Goal: Task Accomplishment & Management: Manage account settings

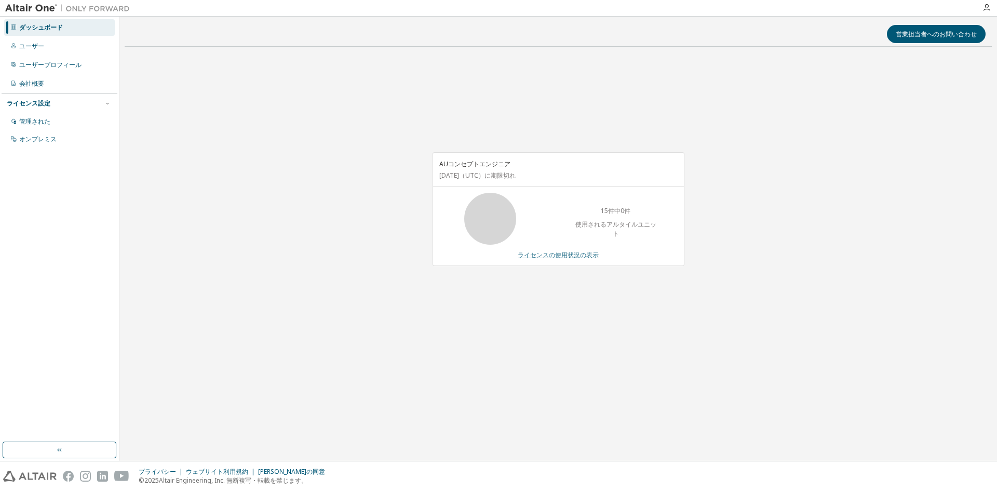
click at [573, 255] on font "ライセンスの使用状況の表示" at bounding box center [558, 254] width 81 height 9
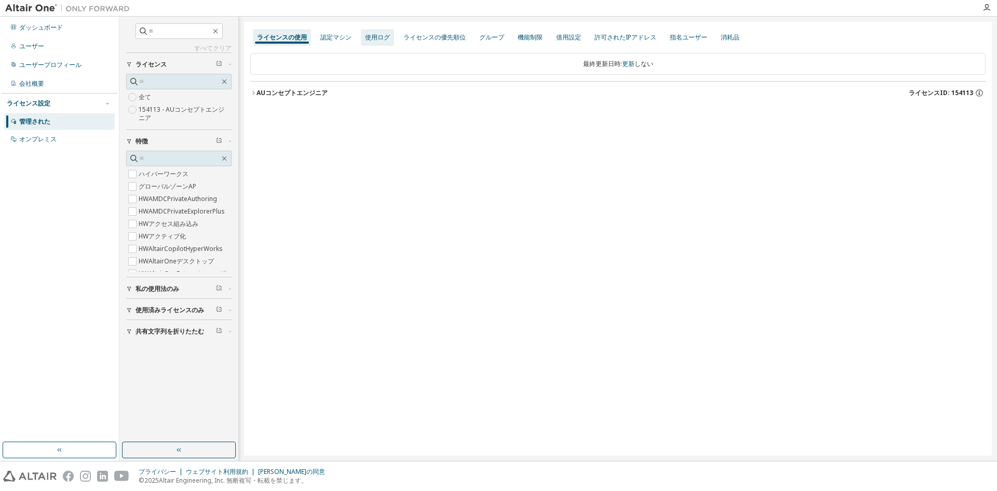
click at [378, 37] on font "使用ログ" at bounding box center [377, 37] width 25 height 9
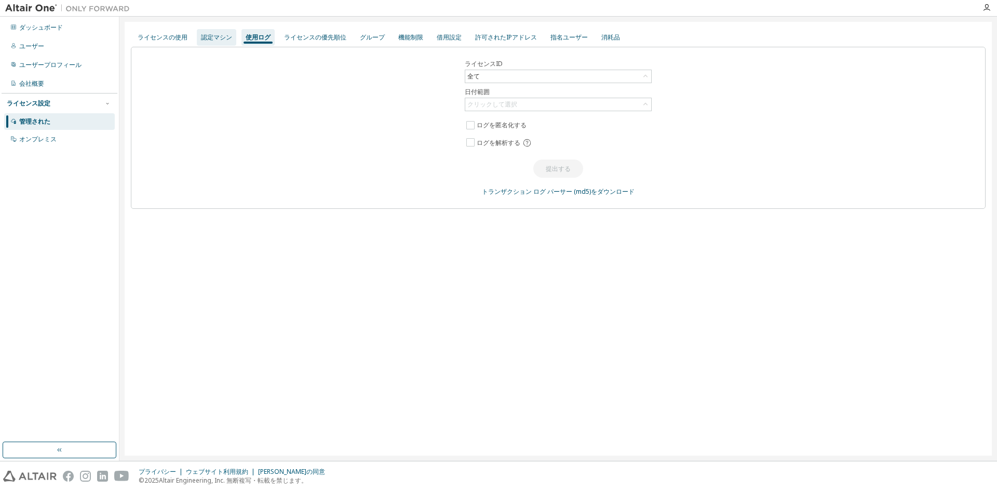
click at [227, 37] on font "認定マシン" at bounding box center [216, 37] width 31 height 9
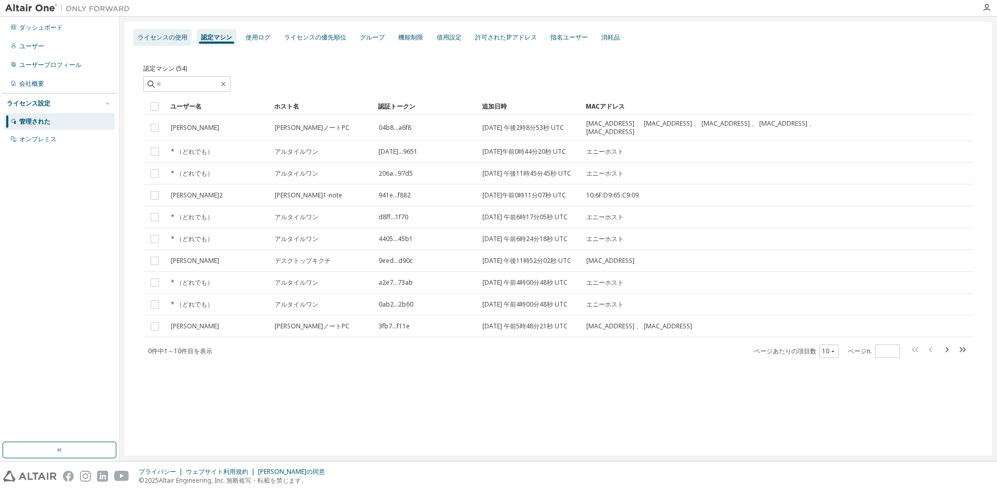
click at [171, 37] on font "ライセンスの使用" at bounding box center [163, 37] width 50 height 9
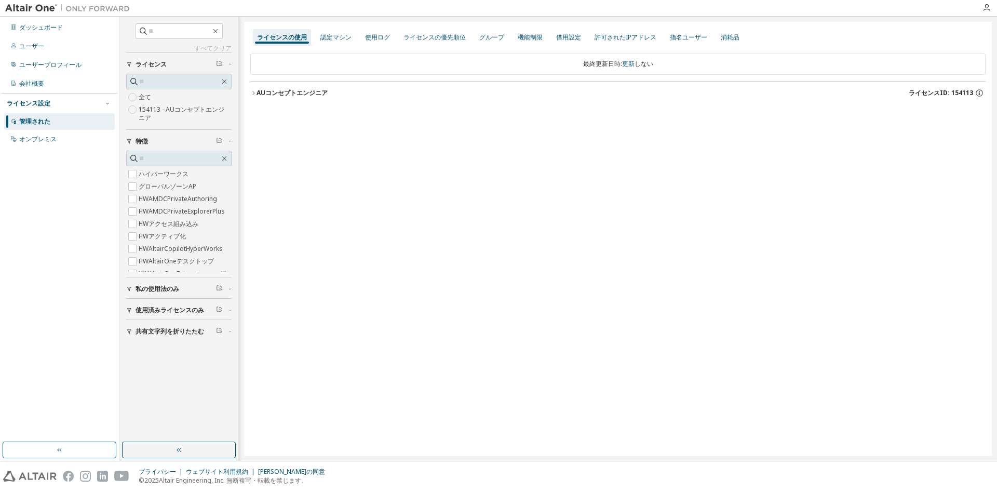
click at [180, 312] on font "使用済みライセンスのみ" at bounding box center [169, 309] width 69 height 9
click at [147, 325] on font "はい" at bounding box center [145, 325] width 12 height 9
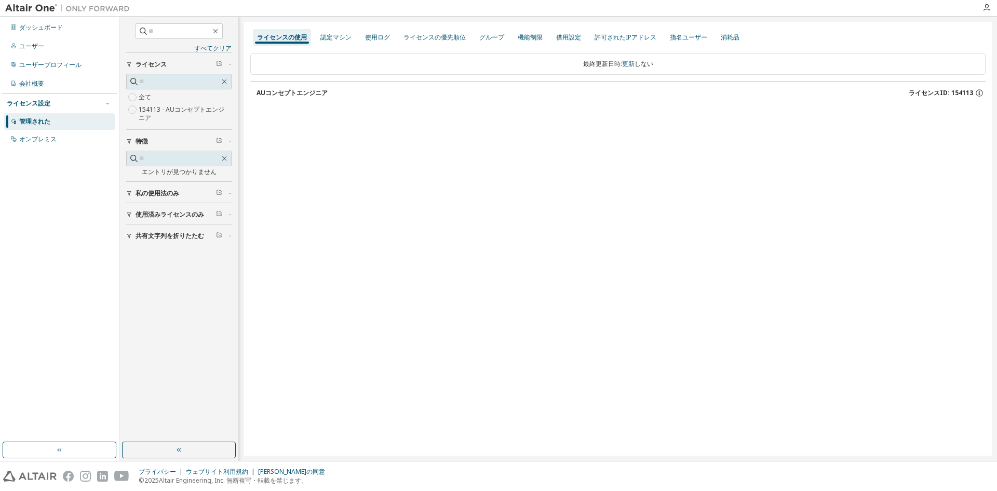
click at [173, 192] on font "私の使用法のみ" at bounding box center [157, 192] width 44 height 9
click at [143, 212] on font "はい" at bounding box center [145, 208] width 12 height 9
click at [147, 97] on font "全て" at bounding box center [145, 96] width 12 height 9
click at [302, 88] on button "AUコンセプトエンジニア ライセンスID: 154113" at bounding box center [620, 93] width 729 height 23
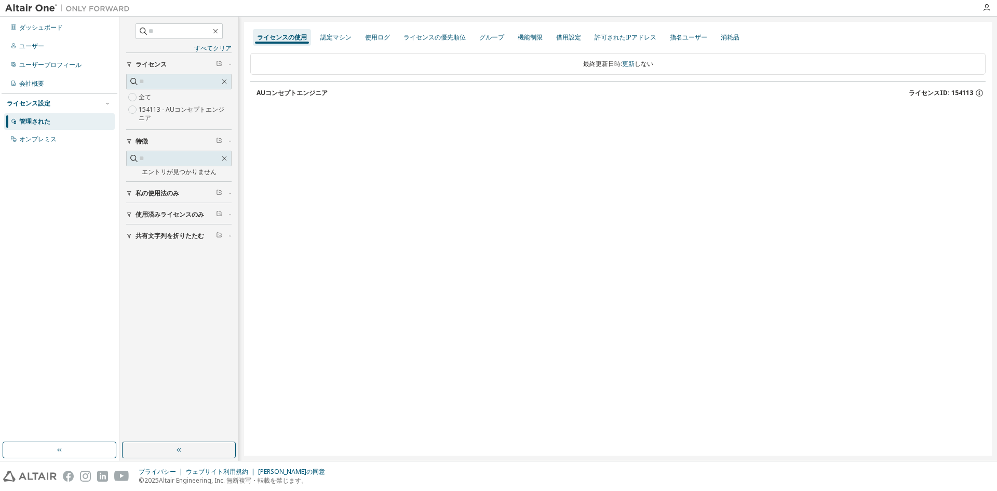
click at [302, 88] on button "AUコンセプトエンジニア ライセンスID: 154113" at bounding box center [620, 93] width 729 height 23
click at [979, 93] on icon "button" at bounding box center [978, 92] width 9 height 9
click at [704, 128] on div "ライセンスの使用 認定マシン 使用ログ ライセンスの優先順位 グループ 機能制限 借用設定 許可されたIPアドレス 指名ユーザー 消耗品 最終更新日時: 更新…" at bounding box center [618, 238] width 748 height 433
click at [382, 37] on font "使用ログ" at bounding box center [377, 37] width 25 height 9
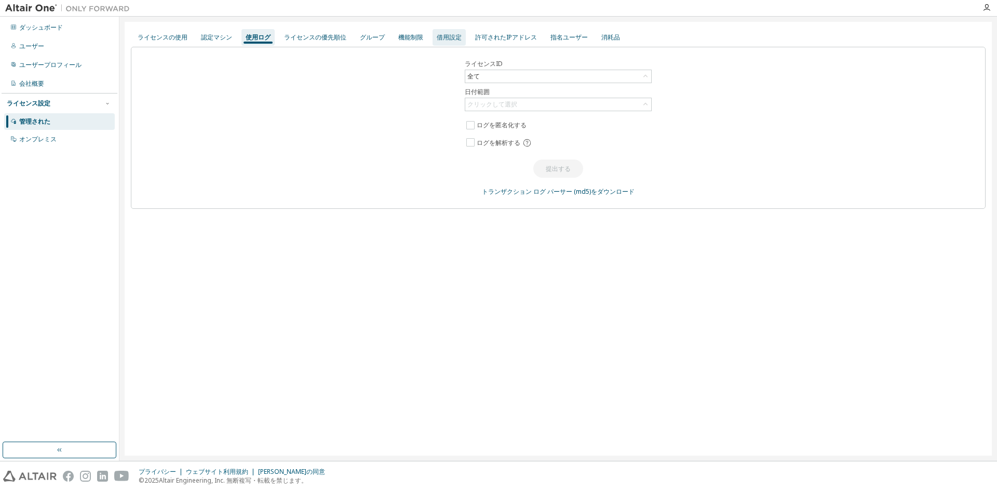
click at [455, 42] on div "借用設定" at bounding box center [448, 37] width 33 height 17
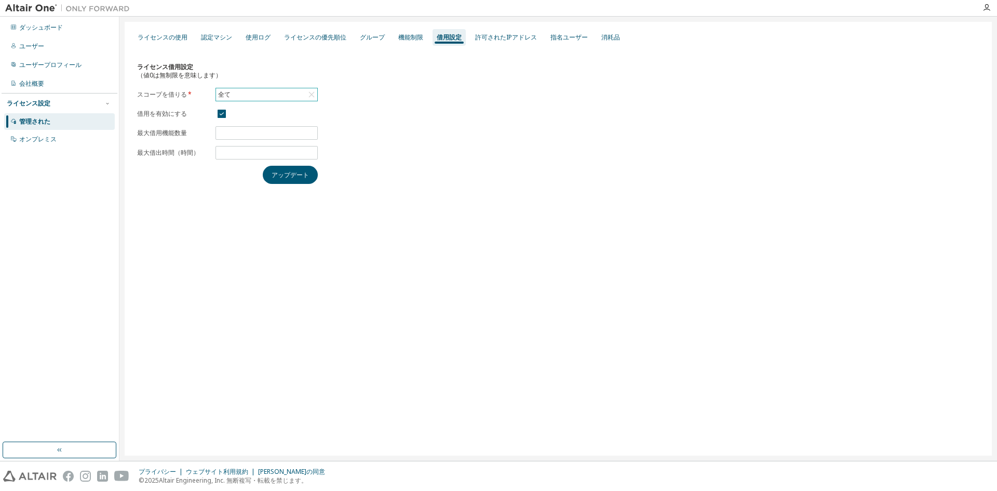
click at [313, 94] on icon at bounding box center [311, 94] width 10 height 10
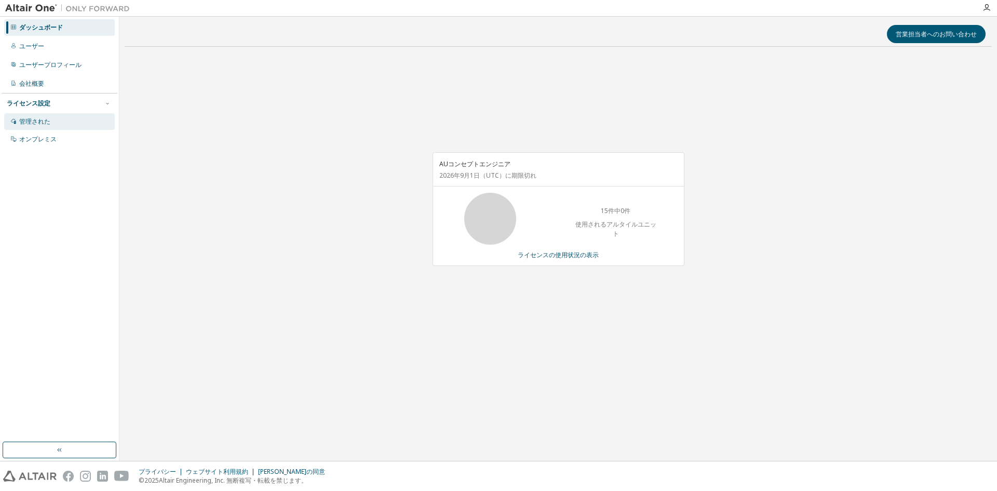
click at [53, 118] on div "管理された" at bounding box center [59, 121] width 111 height 17
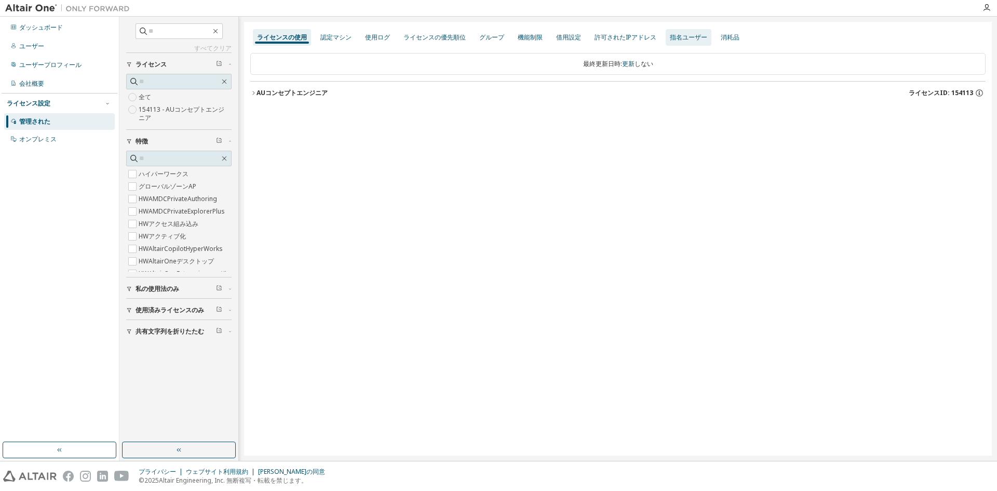
click at [691, 40] on font "指名ユーザー" at bounding box center [688, 37] width 37 height 9
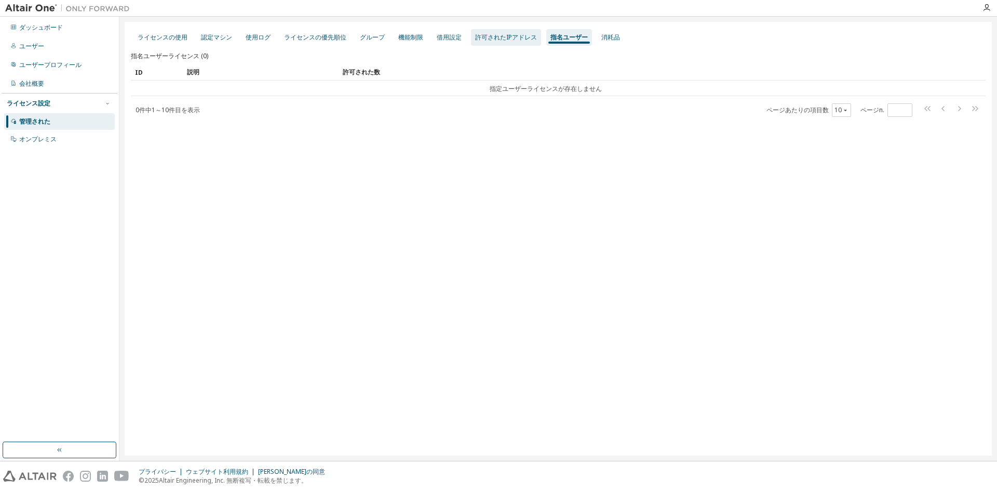
click at [508, 35] on font "許可されたIPアドレス" at bounding box center [506, 37] width 62 height 9
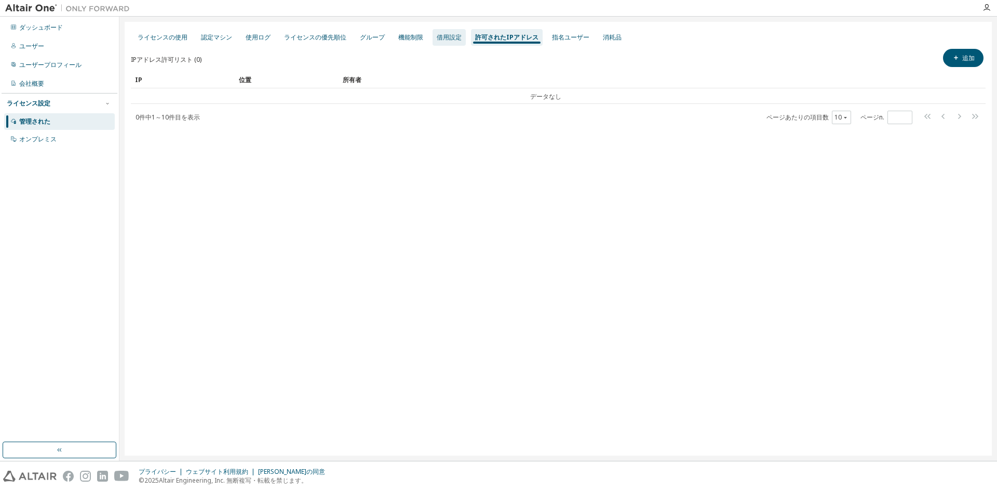
click at [450, 34] on font "借用設定" at bounding box center [449, 37] width 25 height 9
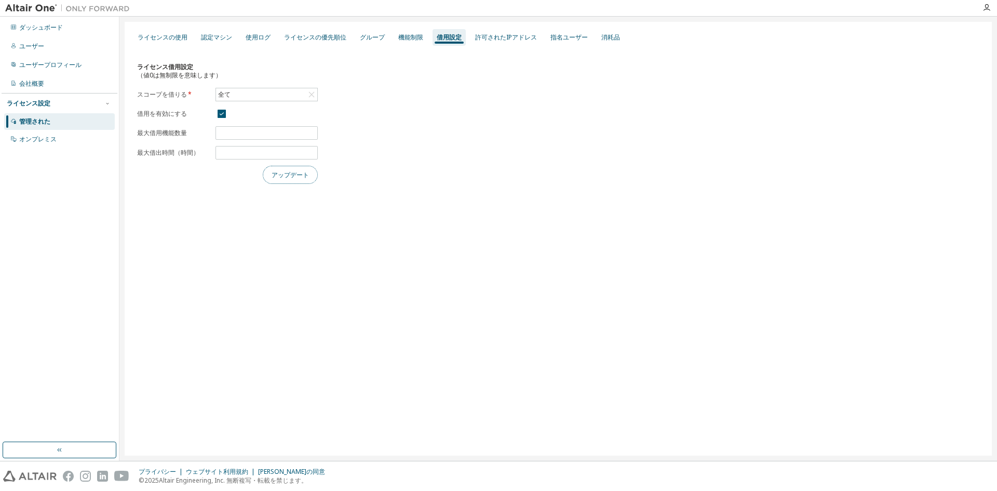
click at [293, 179] on font "アップデート" at bounding box center [290, 174] width 37 height 9
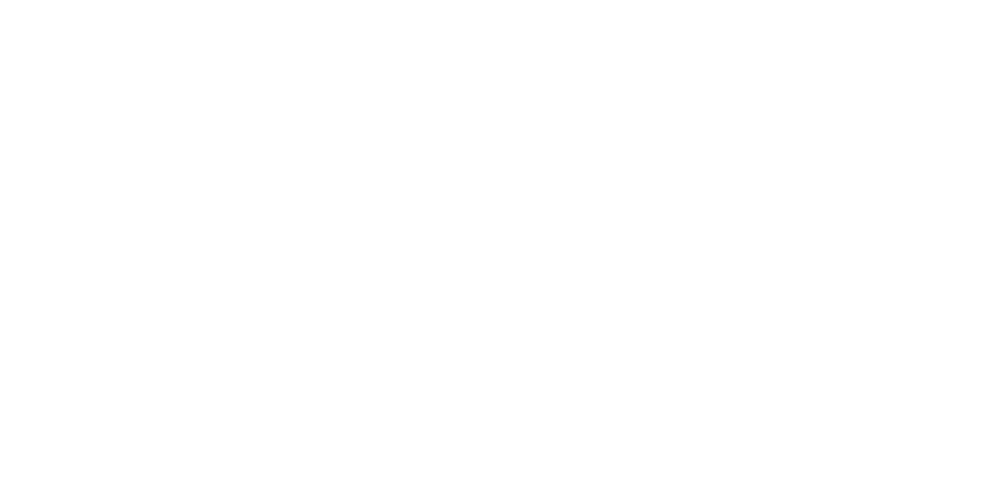
drag, startPoint x: 757, startPoint y: 64, endPoint x: 768, endPoint y: 65, distance: 11.0
click at [768, 65] on div at bounding box center [498, 245] width 997 height 491
